Goal: Entertainment & Leisure: Consume media (video, audio)

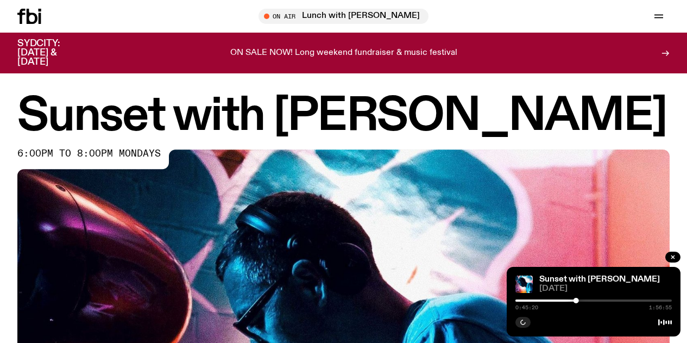
scroll to position [366, 0]
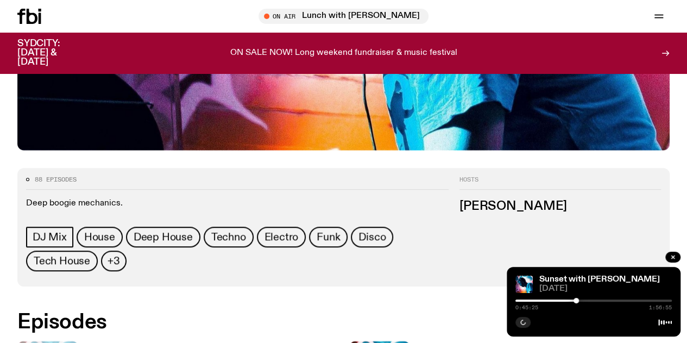
click at [666, 318] on icon at bounding box center [665, 322] width 14 height 9
drag, startPoint x: 581, startPoint y: 309, endPoint x: 576, endPoint y: 300, distance: 10.7
click at [576, 300] on div "0:45:27 1:56:55" at bounding box center [594, 303] width 156 height 13
click at [576, 300] on div at bounding box center [575, 300] width 5 height 5
click at [524, 322] on rect "button" at bounding box center [525, 321] width 2 height 5
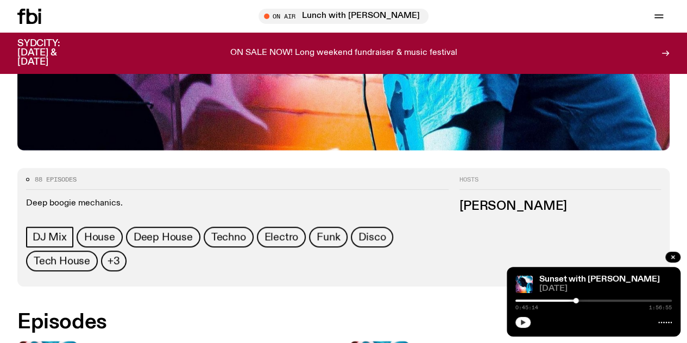
click at [522, 327] on button "button" at bounding box center [523, 322] width 15 height 11
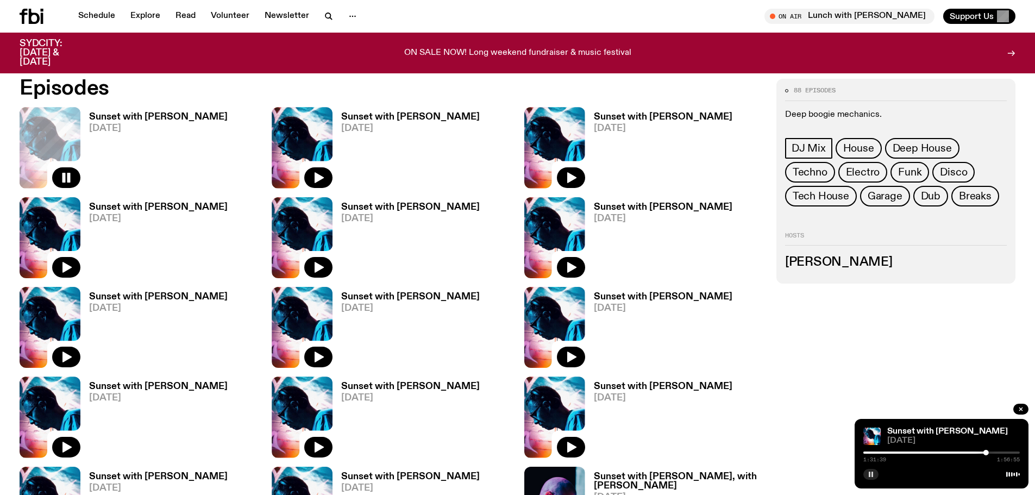
scroll to position [584, 0]
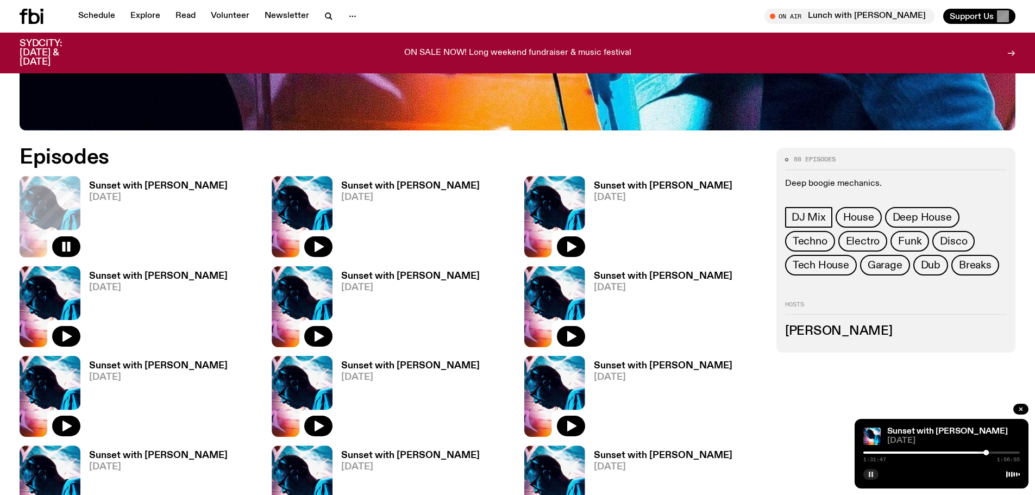
click at [181, 185] on h3 "Sunset with [PERSON_NAME]" at bounding box center [158, 185] width 139 height 9
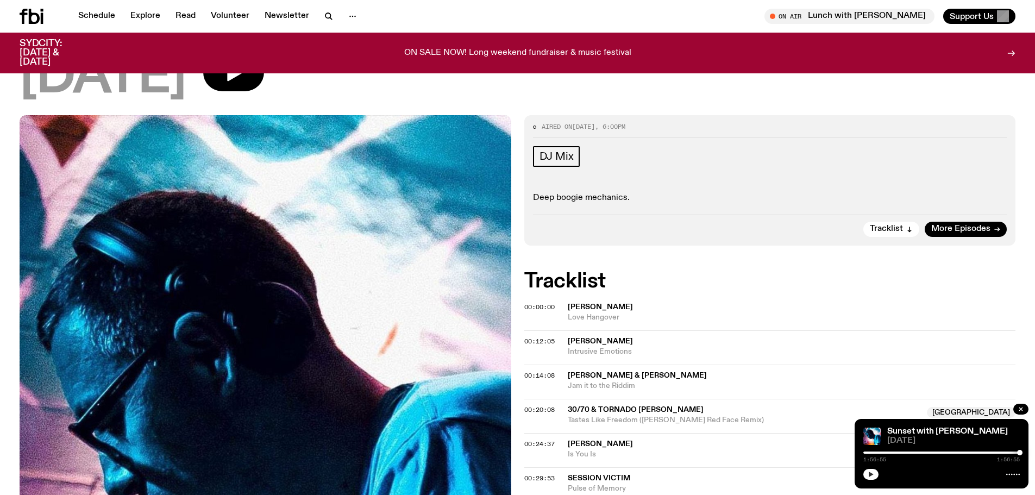
scroll to position [157, 0]
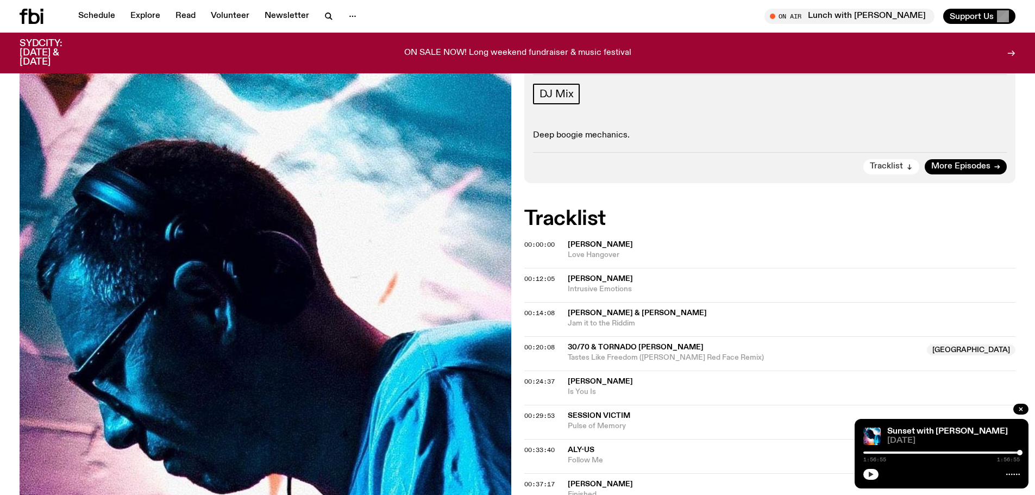
click at [687, 169] on span "Tracklist" at bounding box center [886, 166] width 33 height 8
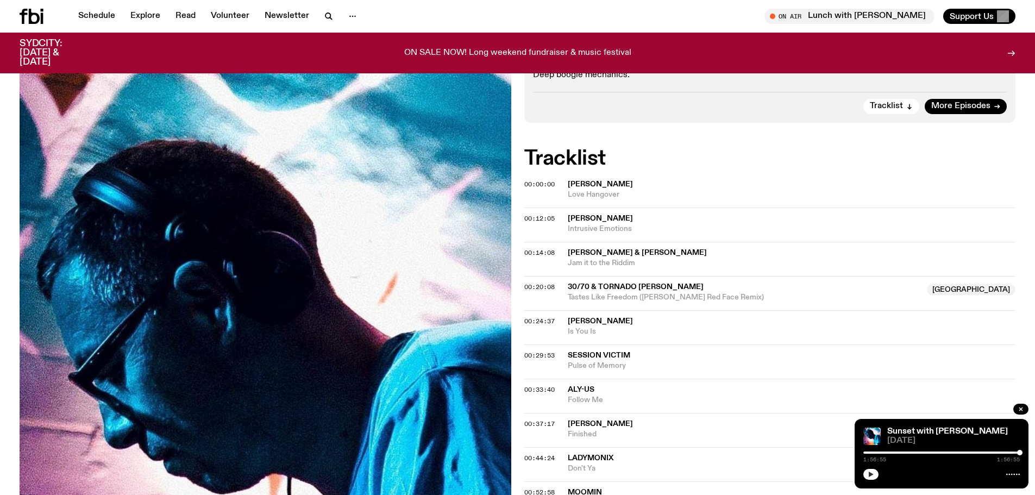
scroll to position [139, 0]
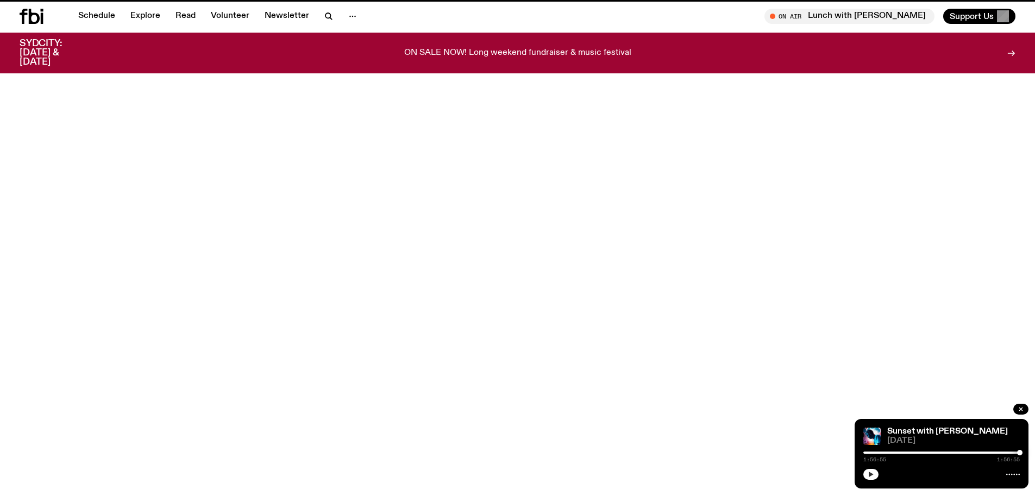
scroll to position [584, 0]
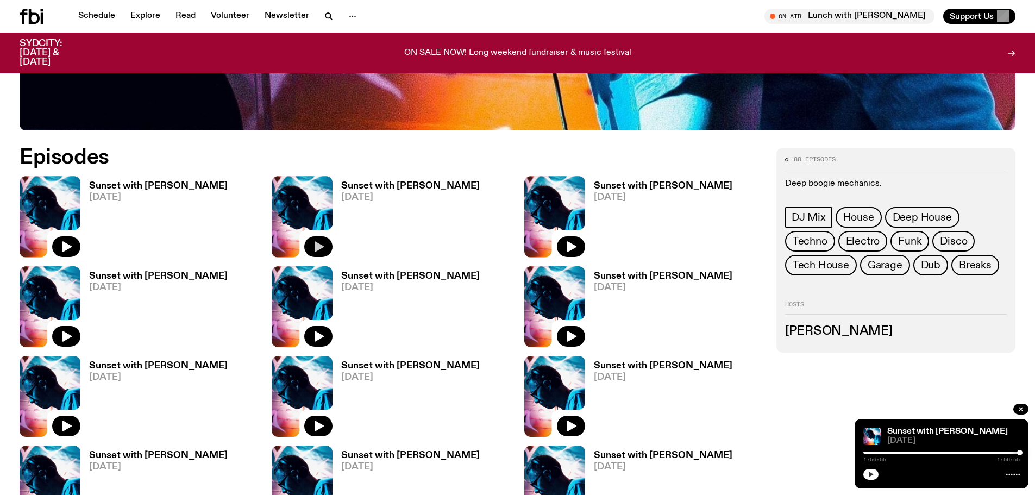
click at [312, 246] on icon "button" at bounding box center [318, 246] width 13 height 13
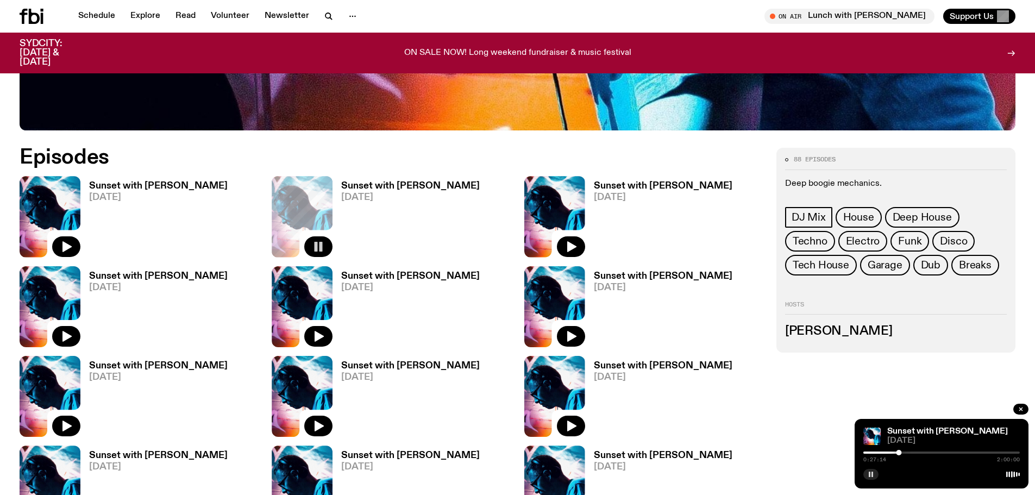
click at [687, 342] on icon "button" at bounding box center [871, 474] width 7 height 7
